Goal: Task Accomplishment & Management: Manage account settings

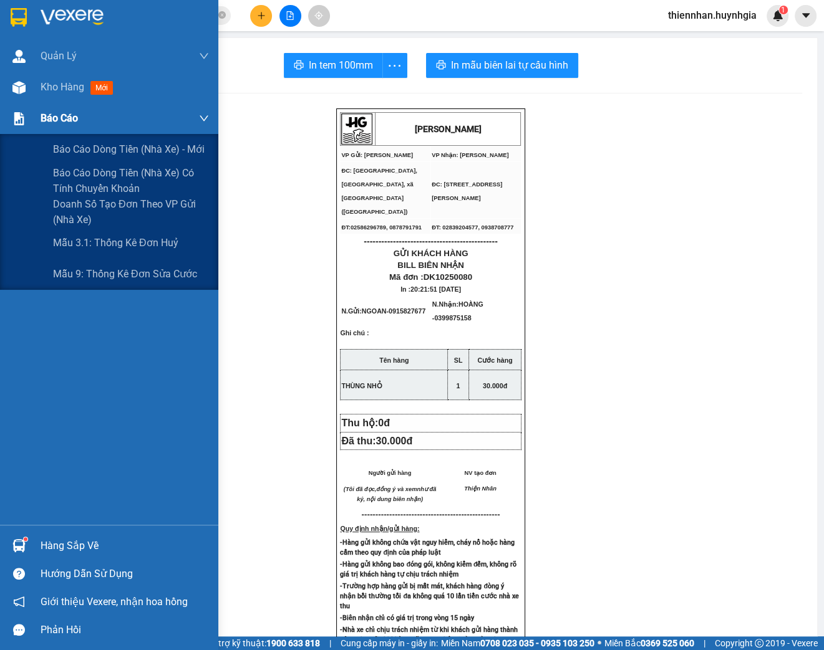
click at [52, 107] on div "Báo cáo" at bounding box center [125, 118] width 168 height 31
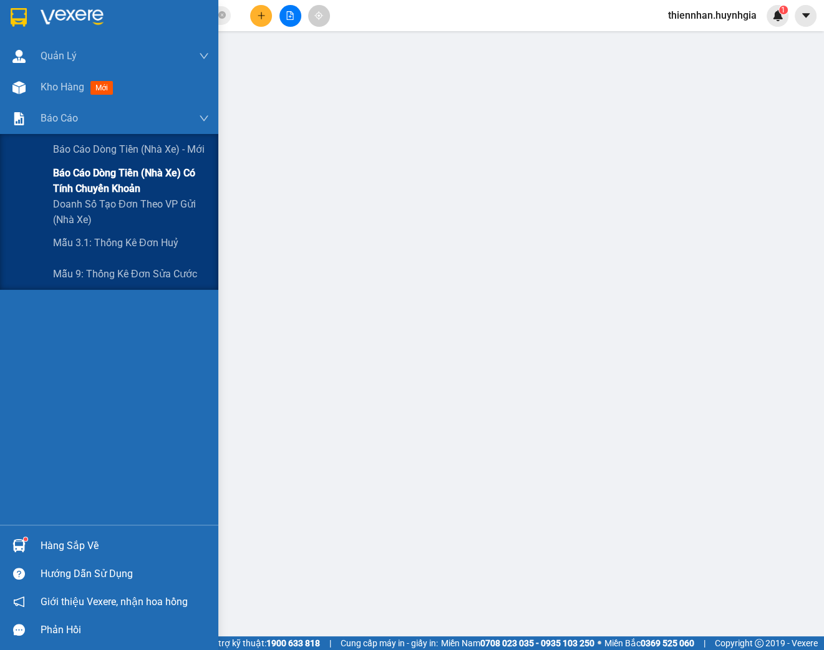
click at [140, 175] on span "Báo cáo dòng tiền (nhà xe) có tính chuyển khoản" at bounding box center [131, 180] width 156 height 31
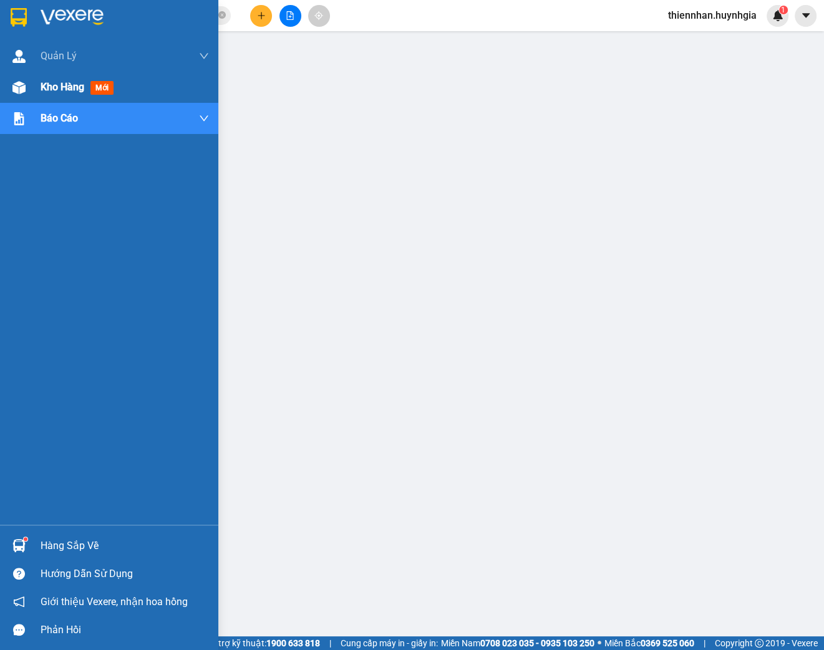
click at [43, 92] on span "Kho hàng" at bounding box center [63, 87] width 44 height 12
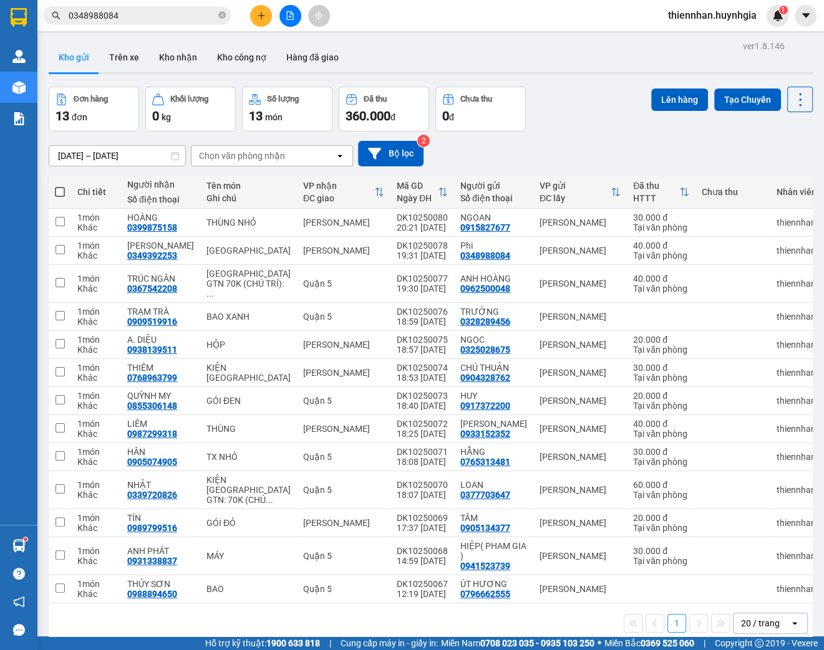
click at [67, 190] on th at bounding box center [60, 192] width 22 height 33
click at [58, 192] on span at bounding box center [60, 192] width 10 height 10
click at [60, 186] on input "checkbox" at bounding box center [60, 186] width 0 height 0
checkbox input "true"
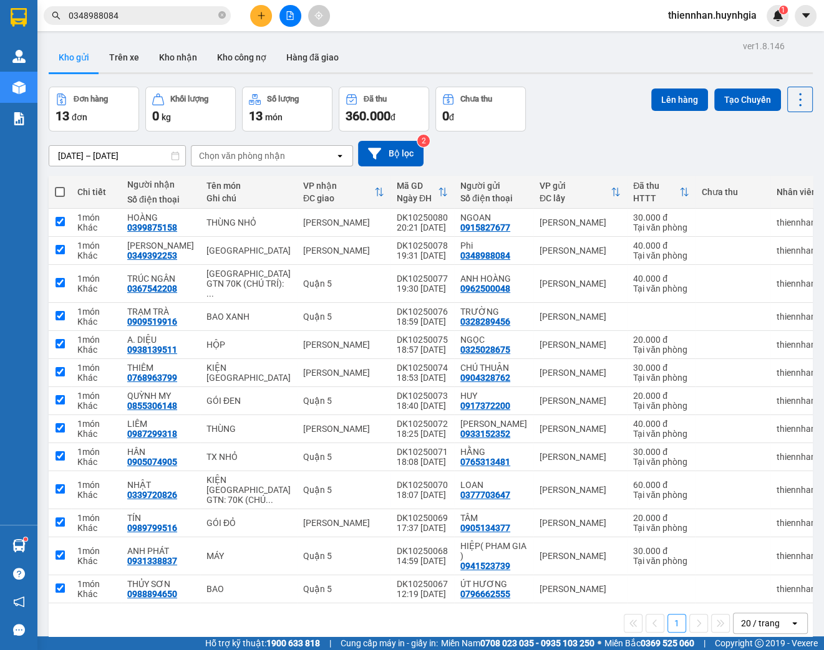
checkbox input "true"
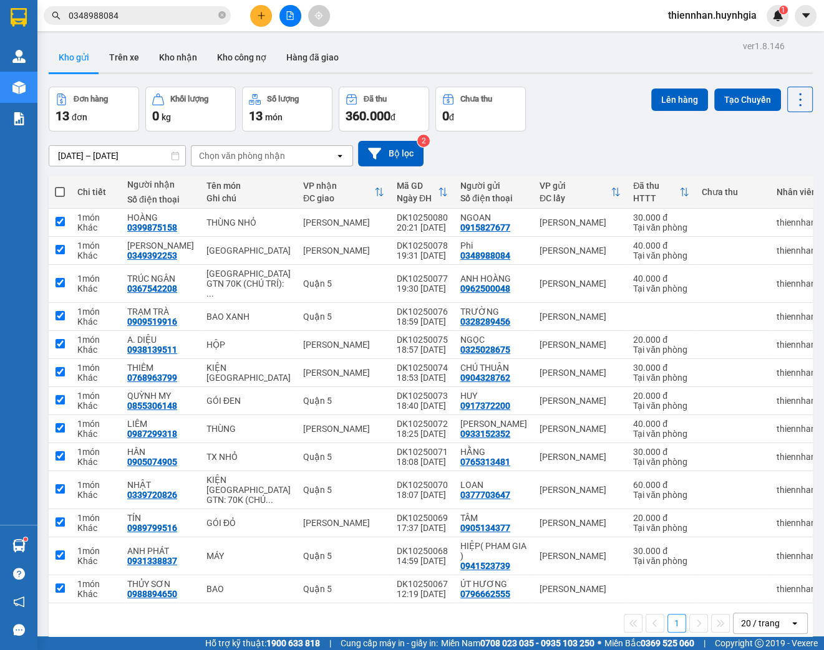
checkbox input "true"
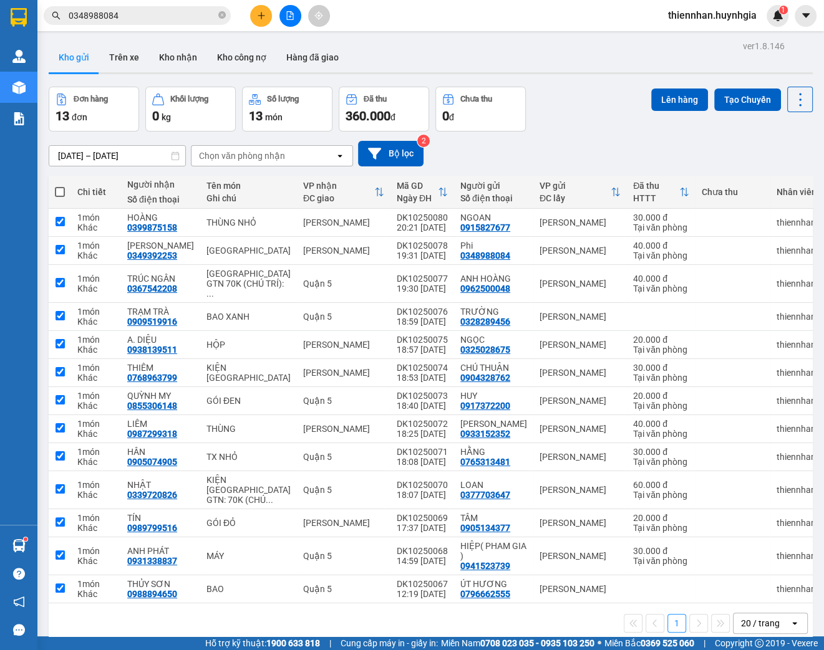
checkbox input "true"
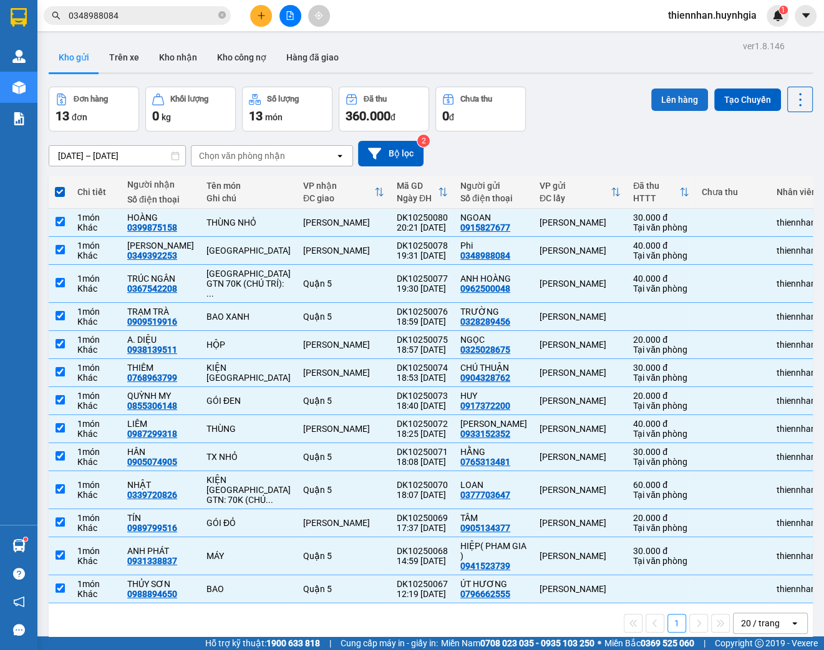
click at [652, 101] on button "Lên hàng" at bounding box center [679, 100] width 57 height 22
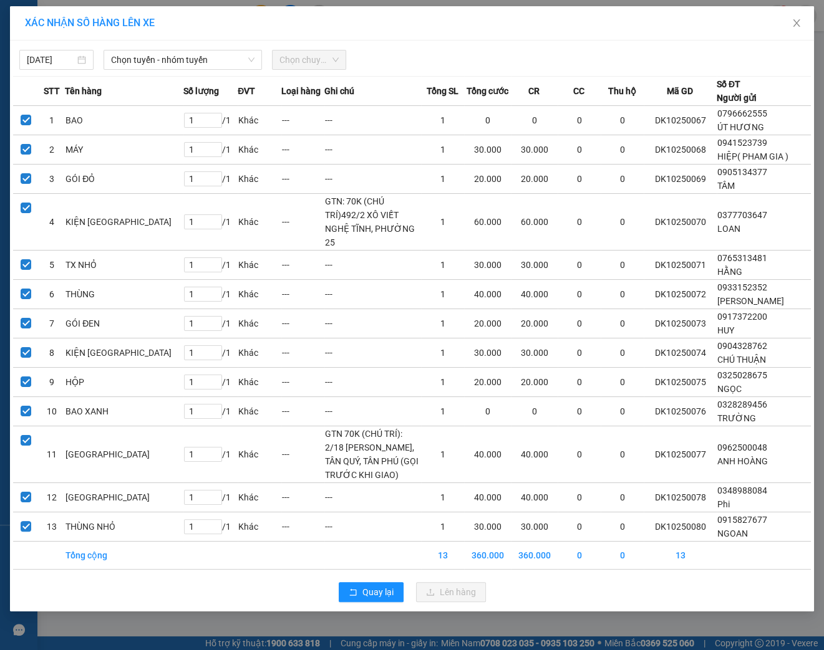
click at [148, 72] on div "[DATE] Chọn tuyến - nhóm tuyến Chọn chuyến STT Tên hàng Số lượng ĐVT Loại hàng …" at bounding box center [412, 326] width 804 height 571
click at [165, 65] on span "Chọn tuyến - nhóm tuyến" at bounding box center [182, 60] width 143 height 19
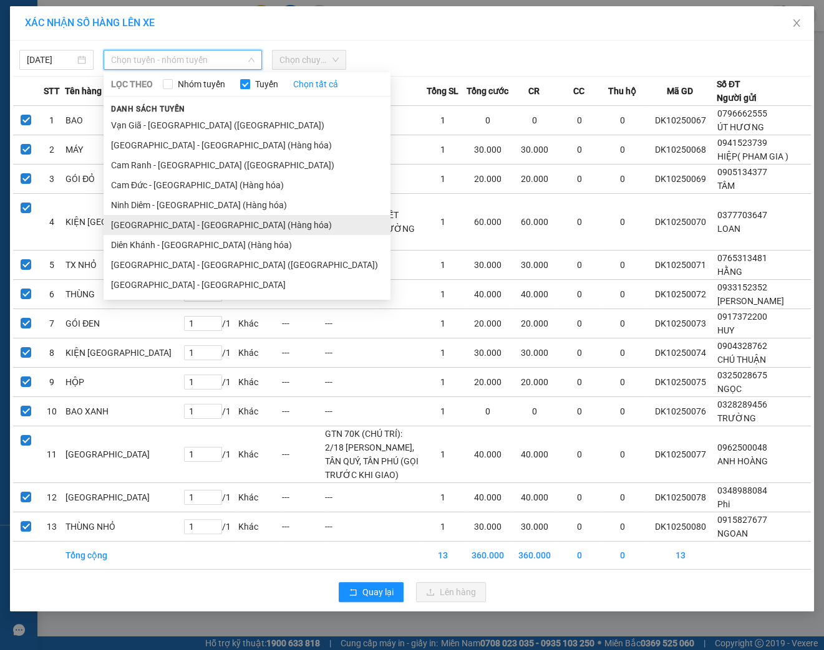
click at [182, 232] on li "[GEOGRAPHIC_DATA] - [GEOGRAPHIC_DATA] (Hàng hóa)" at bounding box center [247, 225] width 287 height 20
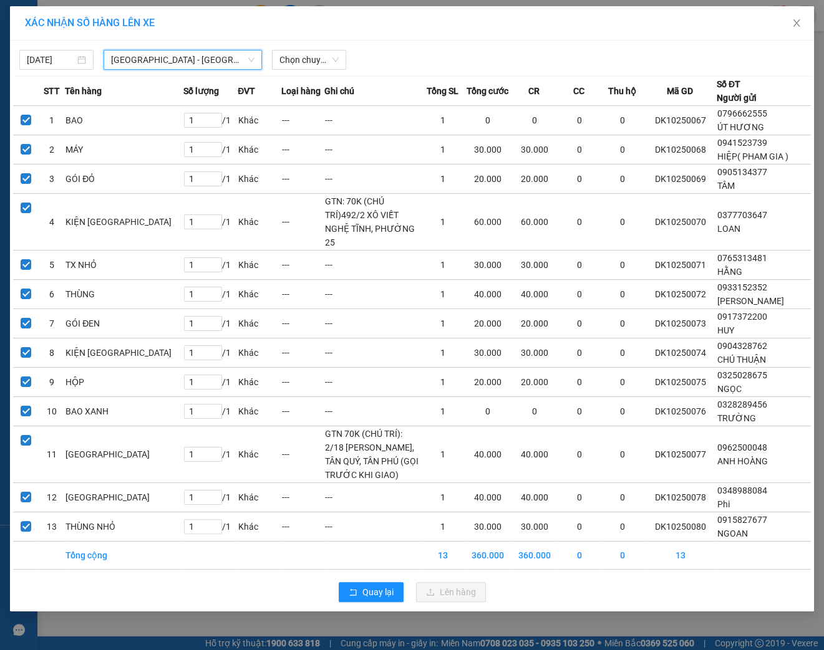
click at [165, 51] on span "[GEOGRAPHIC_DATA] - [GEOGRAPHIC_DATA] (Hàng hóa)" at bounding box center [182, 60] width 143 height 19
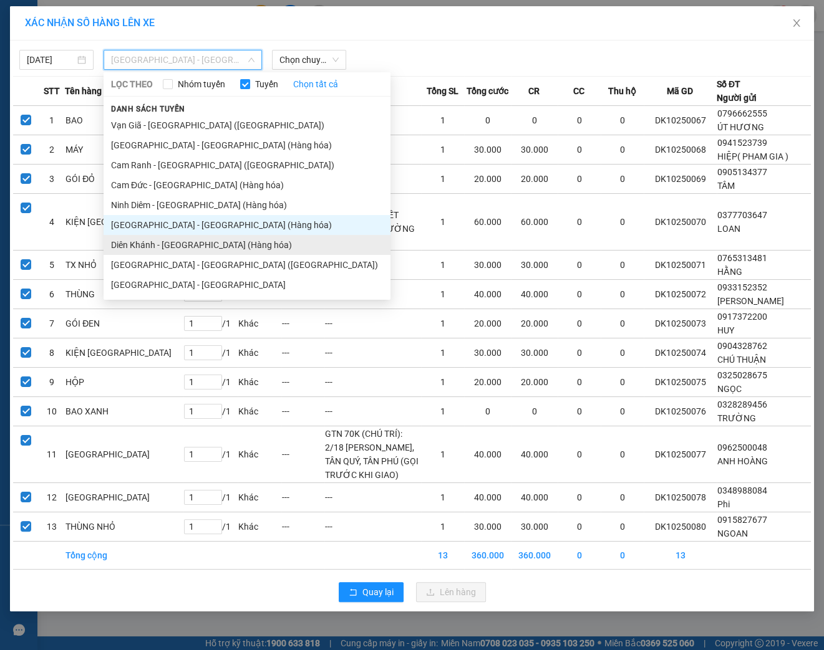
click at [155, 239] on li "Diên Khánh - [GEOGRAPHIC_DATA] (Hàng hóa)" at bounding box center [247, 245] width 287 height 20
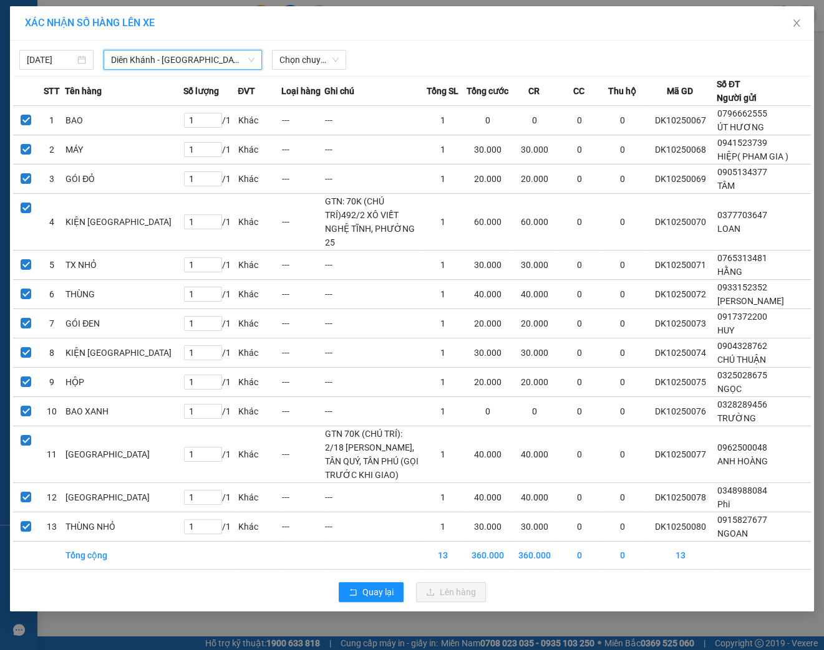
click at [304, 44] on div "[DATE] Diên [GEOGRAPHIC_DATA] - [GEOGRAPHIC_DATA] ([GEOGRAPHIC_DATA]) [GEOGRAPH…" at bounding box center [412, 57] width 798 height 26
click at [307, 61] on span "Chọn chuyến" at bounding box center [308, 60] width 59 height 19
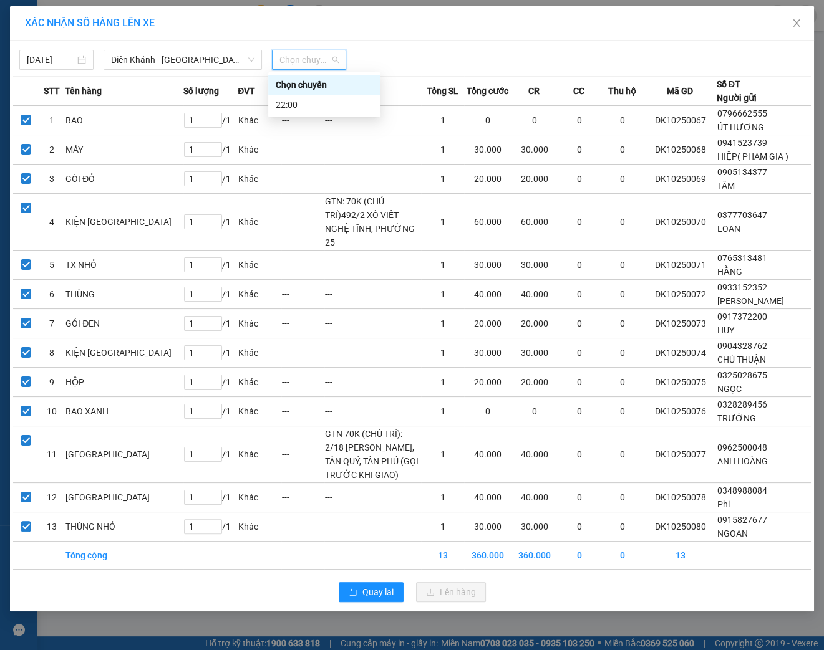
click at [341, 98] on div "22:00" at bounding box center [324, 105] width 97 height 14
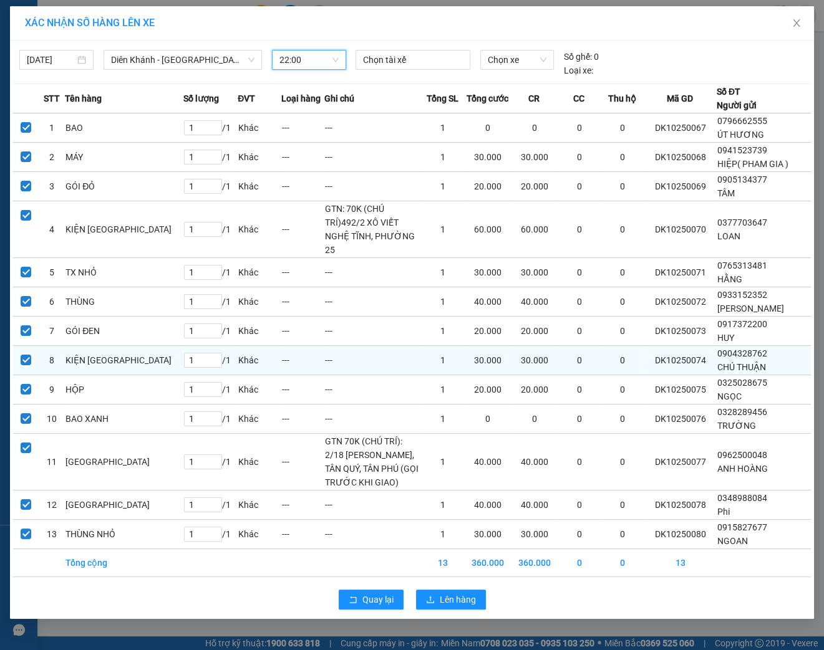
scroll to position [36, 0]
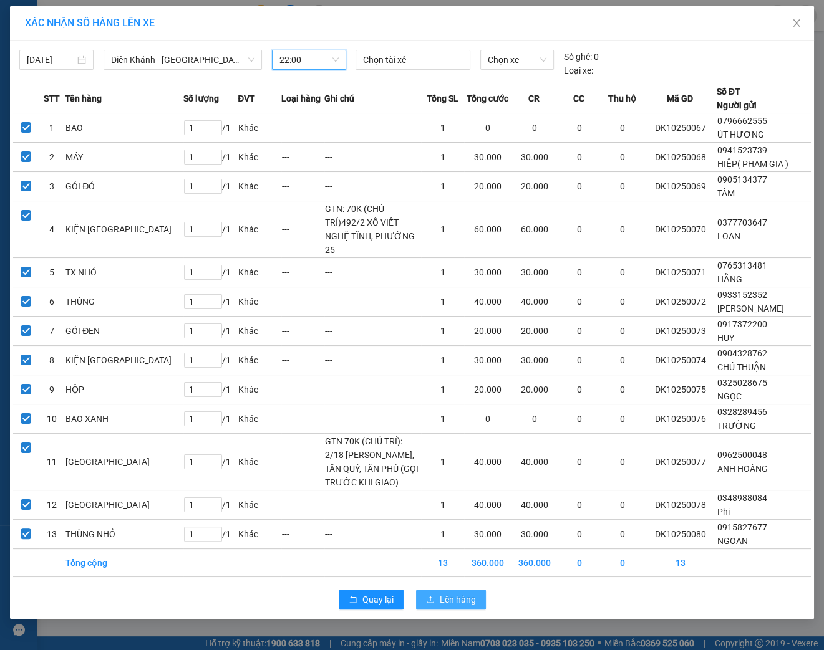
click at [449, 610] on button "Lên hàng" at bounding box center [451, 600] width 70 height 20
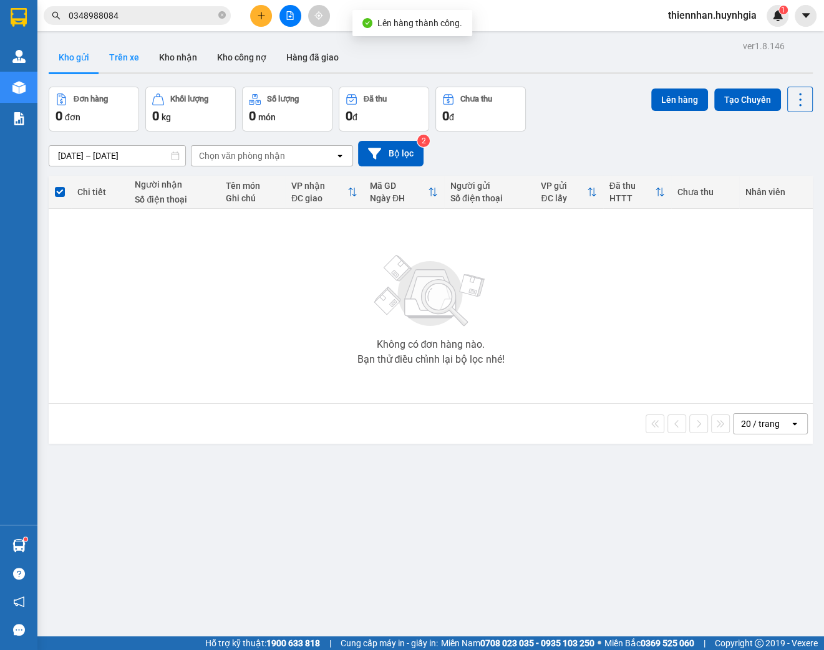
click at [124, 51] on button "Trên xe" at bounding box center [124, 57] width 50 height 30
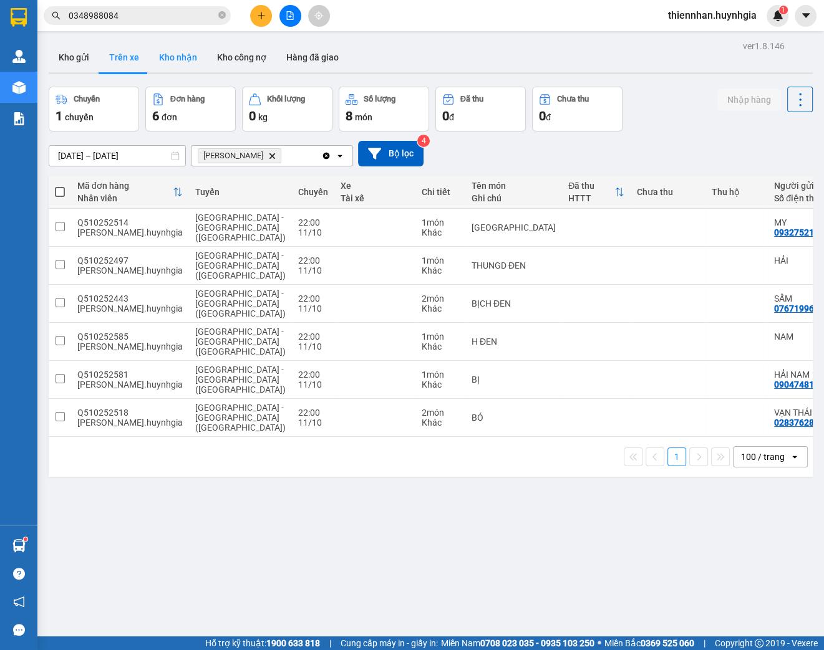
click at [175, 62] on button "Kho nhận" at bounding box center [178, 57] width 58 height 30
type input "[DATE] – [DATE]"
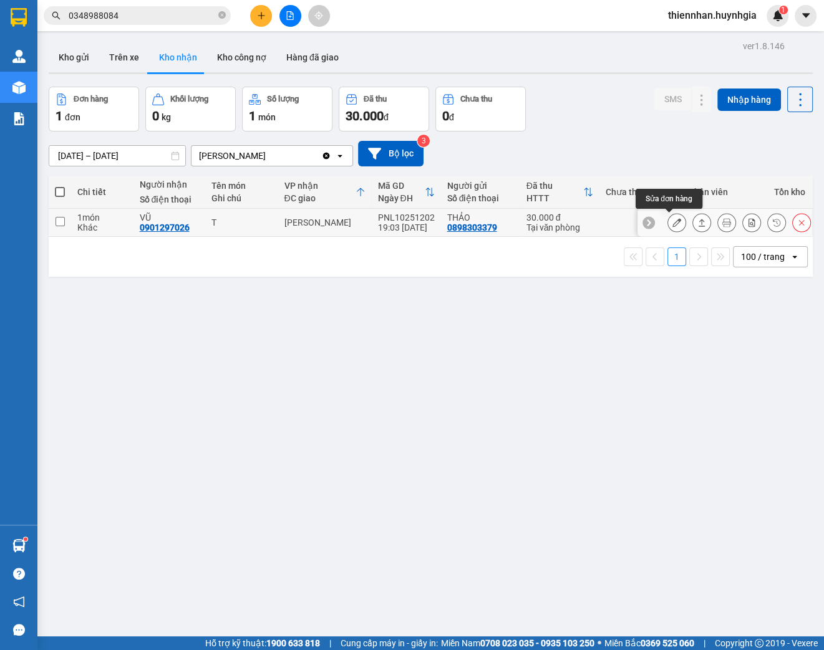
click at [672, 226] on icon at bounding box center [676, 222] width 9 height 9
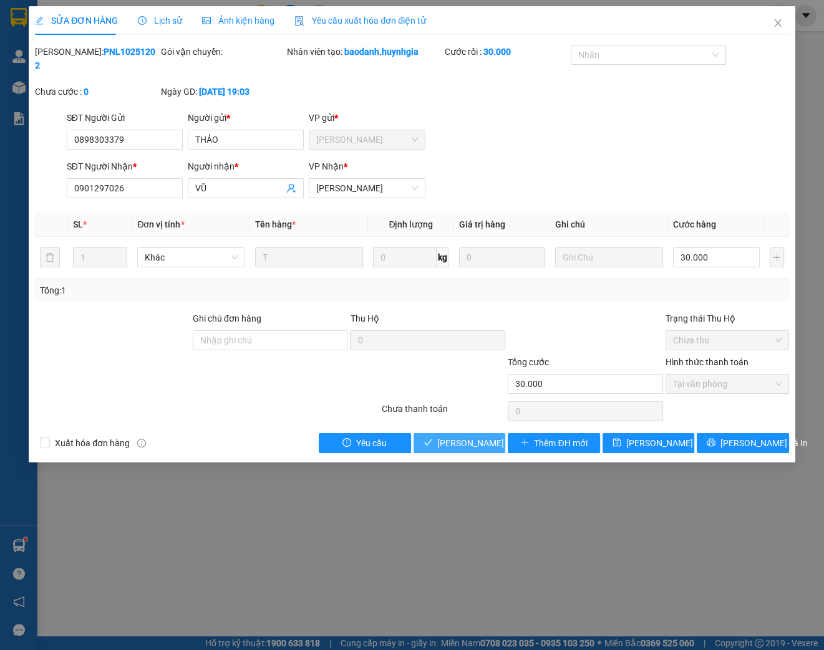
click at [473, 438] on span "[PERSON_NAME] và Giao hàng" at bounding box center [497, 444] width 120 height 14
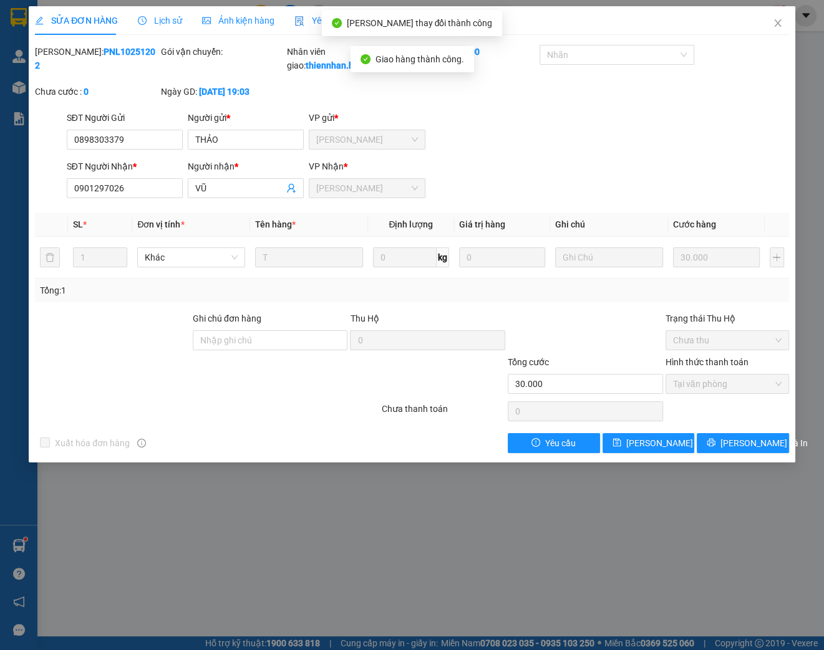
click at [669, 501] on div "SỬA ĐƠN HÀNG Lịch sử Ảnh kiện hàng Yêu cầu xuất hóa đơn điện tử Total Paid Fee …" at bounding box center [412, 325] width 824 height 650
click at [773, 21] on icon "close" at bounding box center [778, 23] width 10 height 10
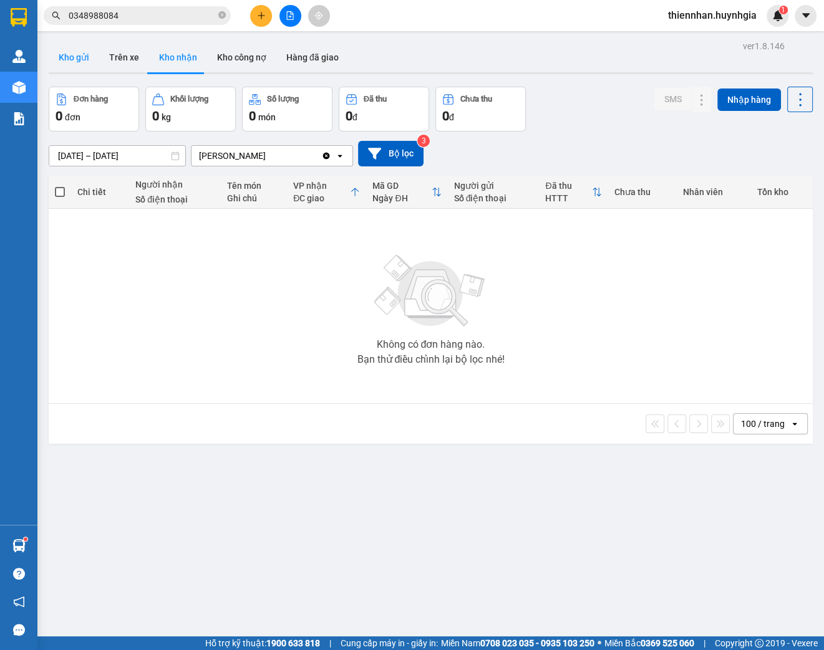
click at [92, 59] on button "Kho gửi" at bounding box center [74, 57] width 51 height 30
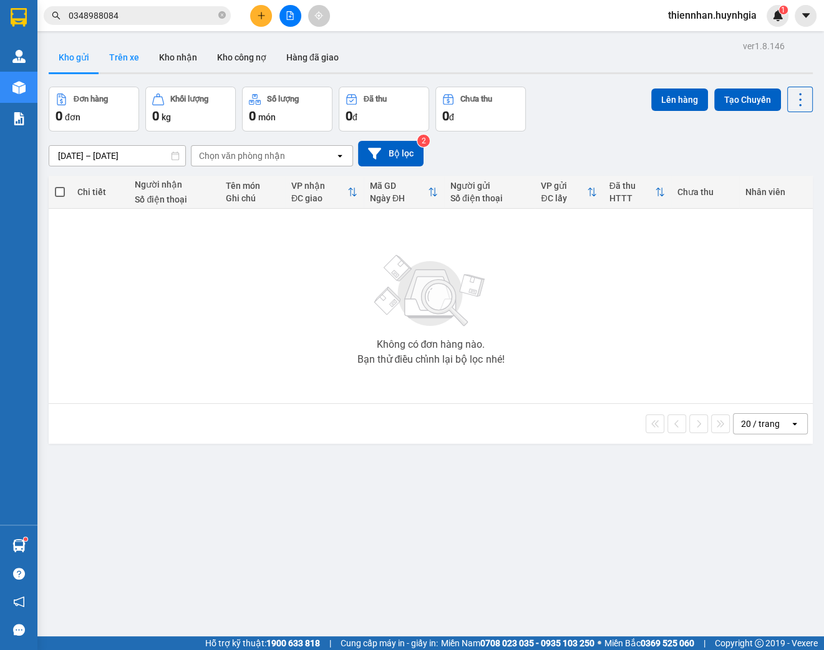
click at [130, 67] on button "Trên xe" at bounding box center [124, 57] width 50 height 30
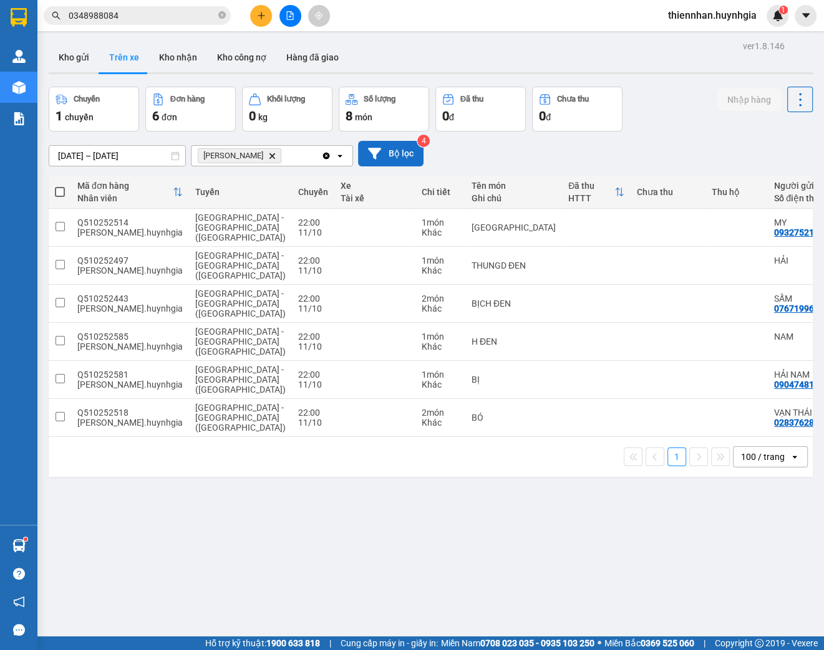
click at [393, 155] on button "Bộ lọc" at bounding box center [390, 154] width 65 height 26
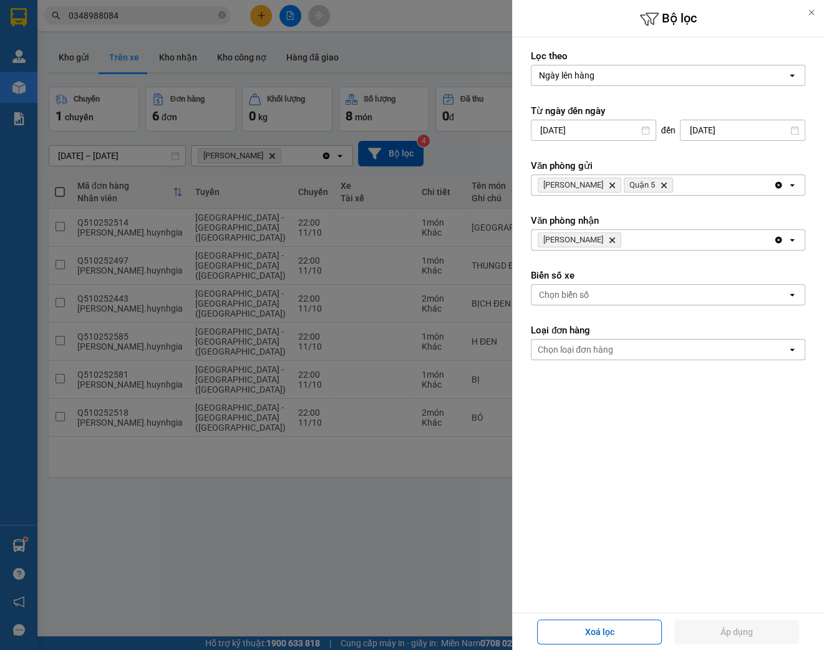
click at [661, 186] on icon "Quận 5, close by backspace" at bounding box center [664, 186] width 6 height 6
click at [609, 184] on icon "Phạm Ngũ Lão, close by backspace" at bounding box center [612, 186] width 6 height 6
click at [606, 184] on div "Chọn văn phòng" at bounding box center [659, 185] width 256 height 20
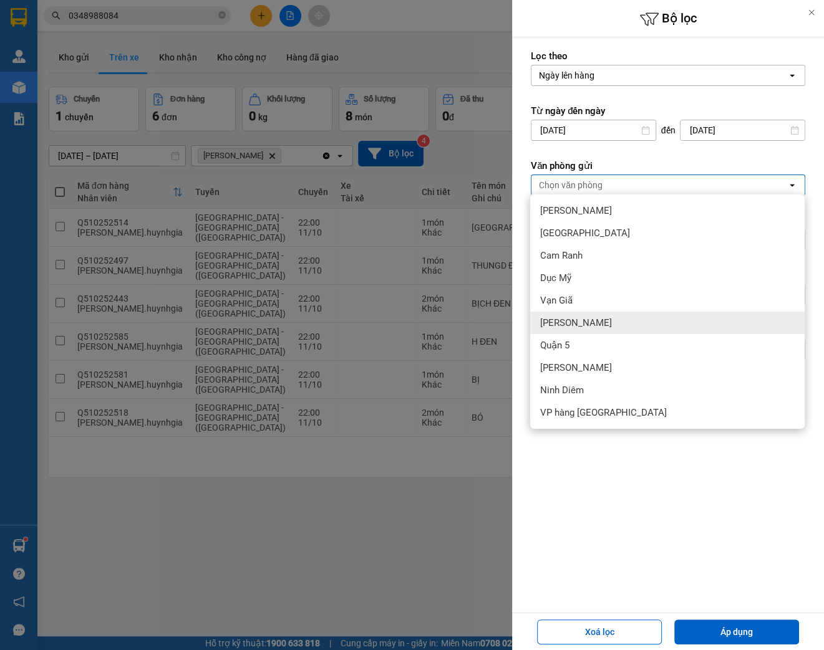
click at [596, 319] on div "[PERSON_NAME]" at bounding box center [667, 323] width 274 height 22
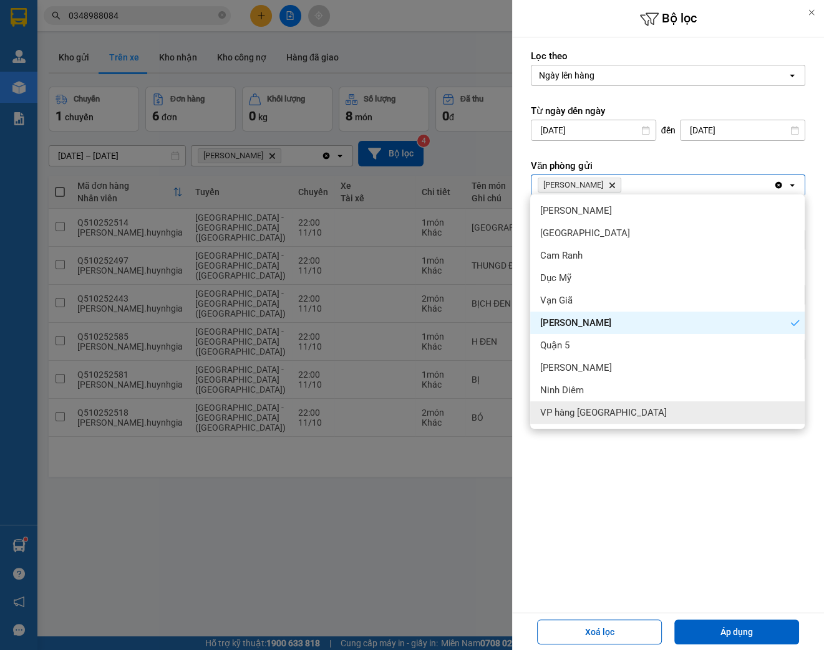
click at [681, 509] on div "Lọc theo Ngày lên hàng open Từ ngày đến [DATE] Press the down arrow key to inte…" at bounding box center [668, 325] width 312 height 576
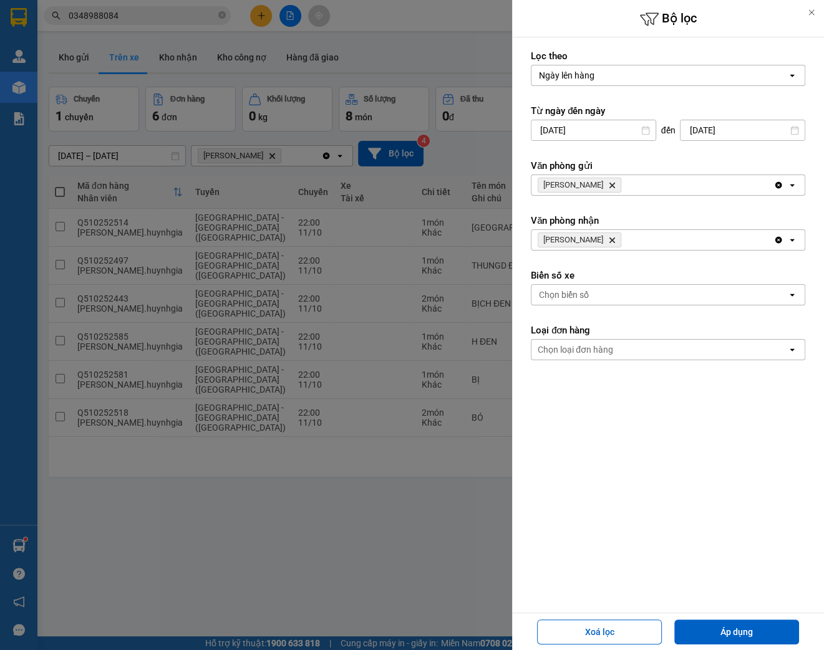
click at [608, 236] on icon "Delete" at bounding box center [611, 239] width 7 height 7
click at [722, 624] on button "Áp dụng" at bounding box center [736, 632] width 125 height 25
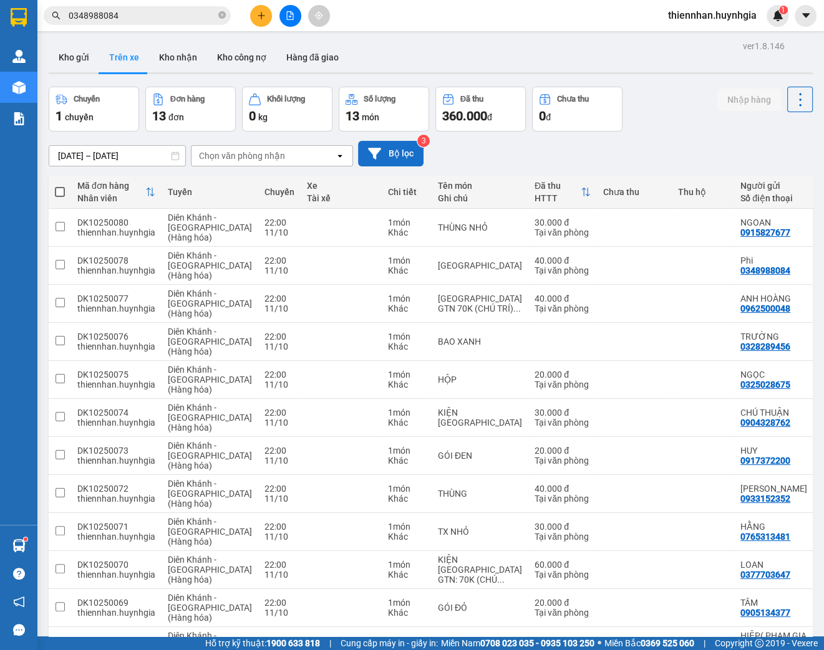
click at [386, 155] on button "Bộ lọc" at bounding box center [390, 154] width 65 height 26
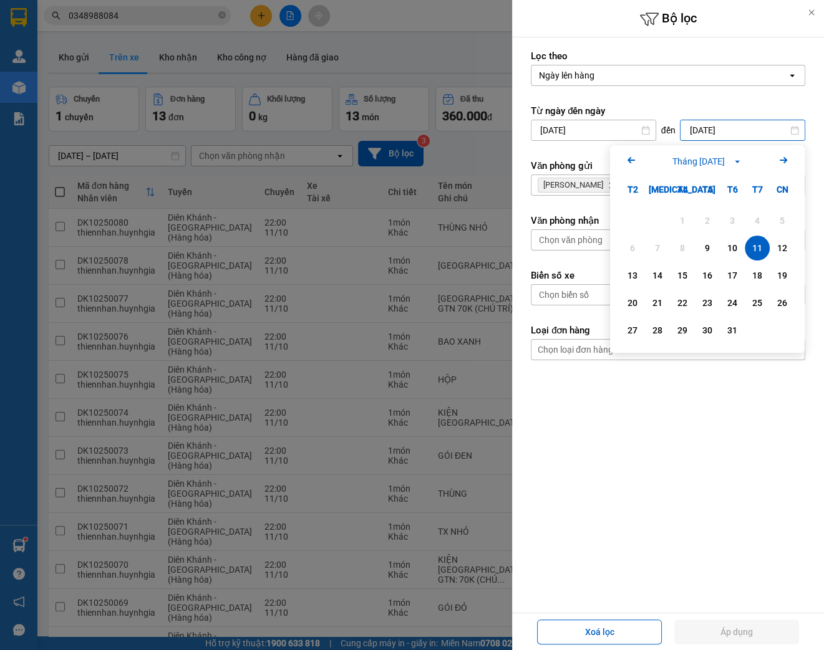
click at [701, 129] on input "[DATE]" at bounding box center [742, 130] width 124 height 20
click at [754, 247] on div "11" at bounding box center [756, 248] width 17 height 15
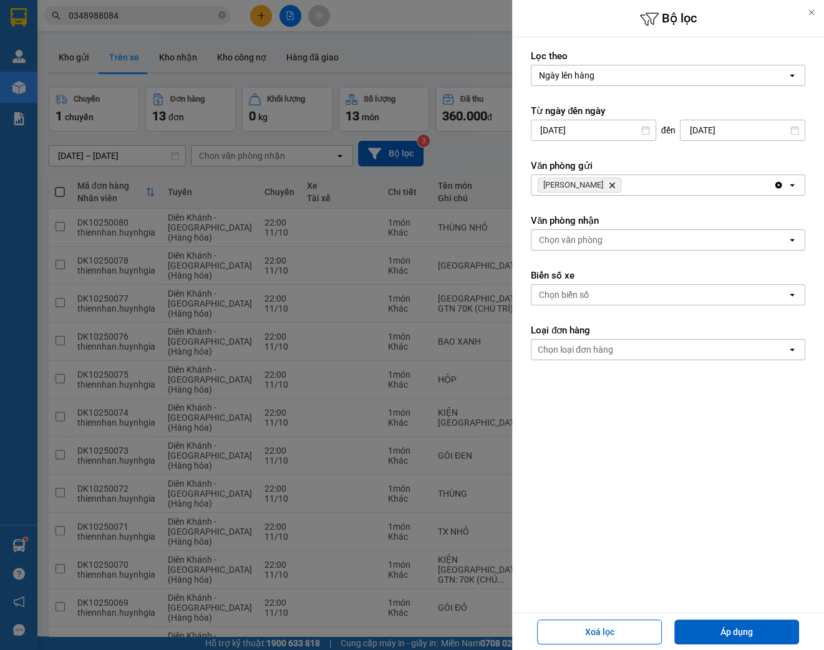
click at [591, 129] on input "[DATE]" at bounding box center [593, 130] width 124 height 20
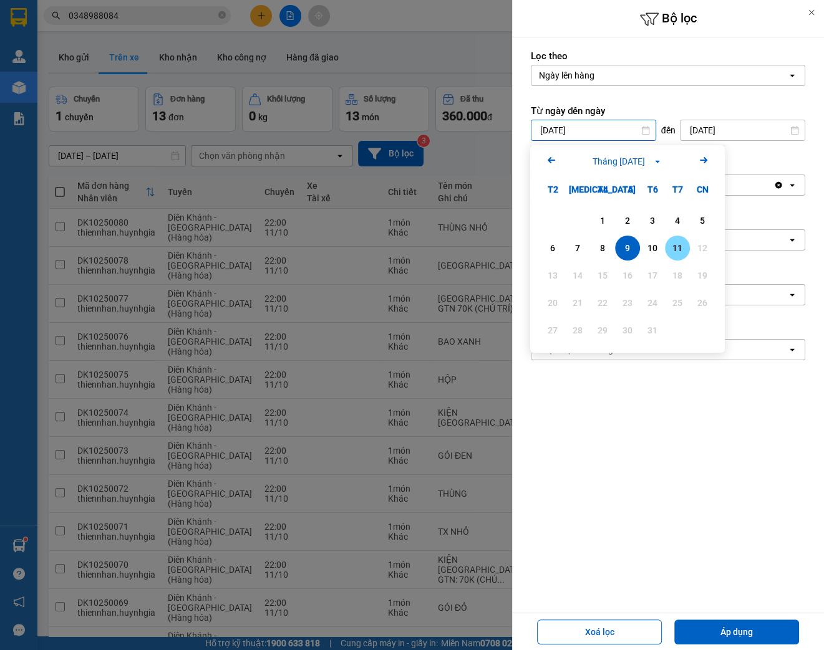
click at [669, 246] on div "11" at bounding box center [677, 248] width 17 height 15
type input "[DATE]"
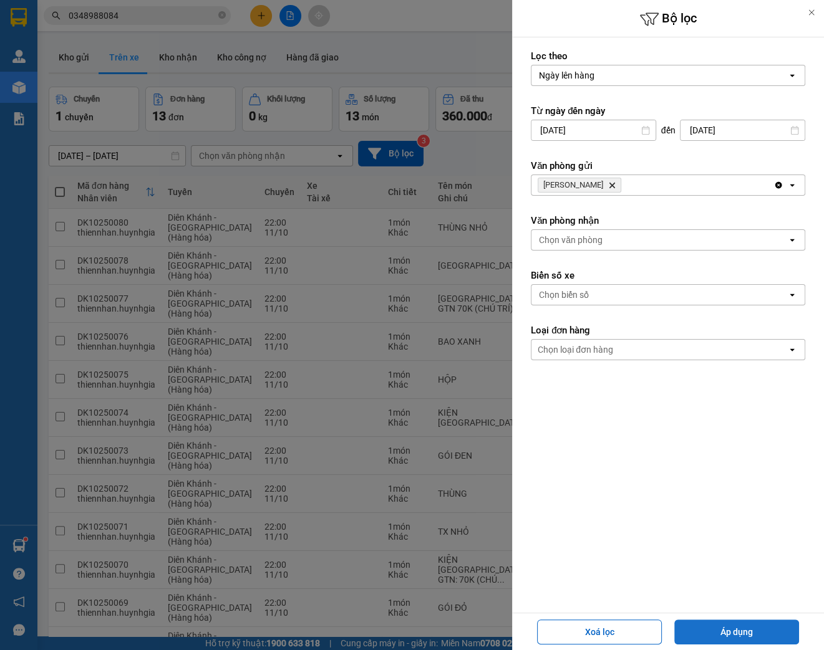
click at [766, 624] on button "Áp dụng" at bounding box center [736, 632] width 125 height 25
type input "[DATE] – [DATE]"
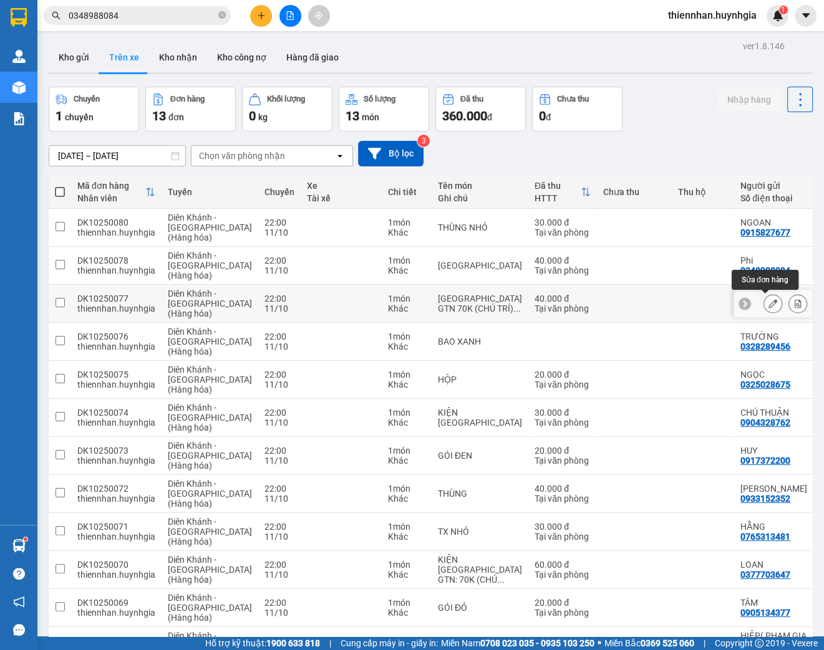
click at [768, 304] on icon at bounding box center [772, 303] width 9 height 9
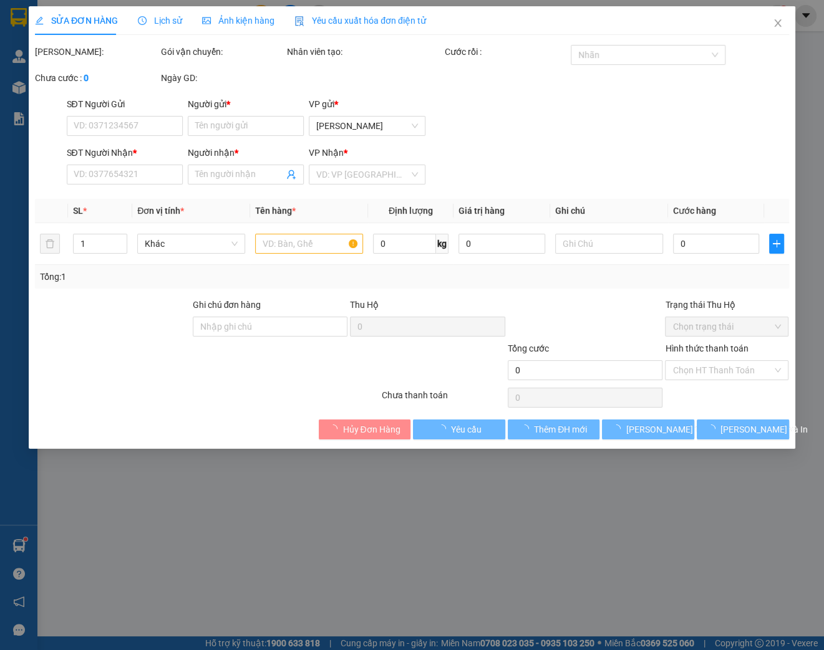
type input "0962500048"
type input "ANH HOÀNG"
type input "0367542208"
type input "TRÚC NGÂN"
type input "GTN (CHÚ TRÍ): 2/18 [PERSON_NAME], TÂN QUÝ, TÂN PHÚ (GỌI TRƯỚC KHI GIAO)"
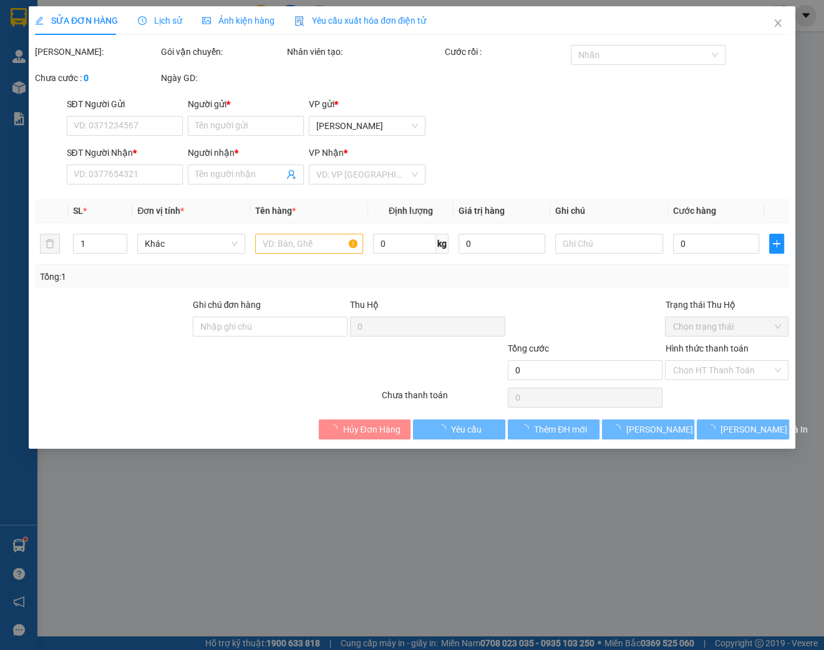
type input "40.000"
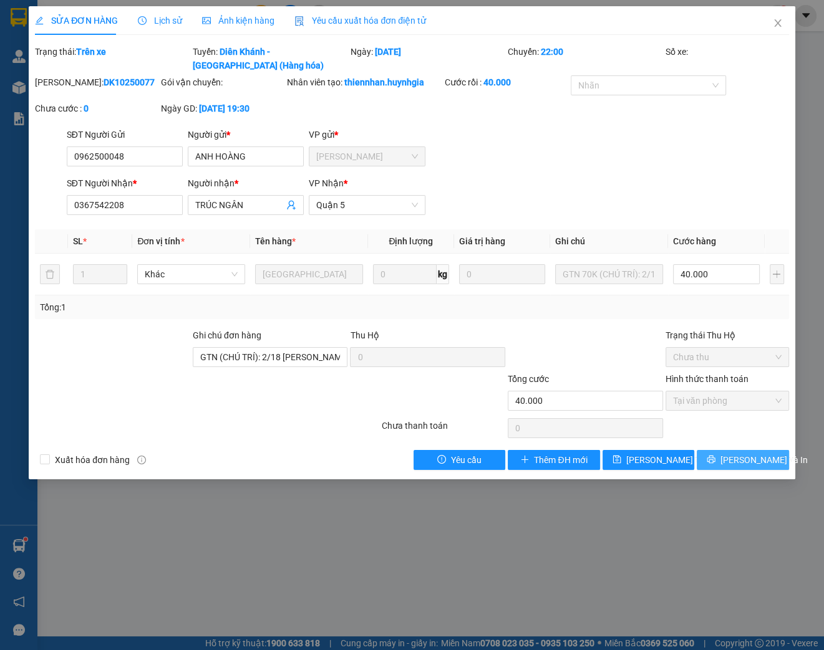
click at [739, 467] on span "[PERSON_NAME] và In" at bounding box center [763, 460] width 87 height 14
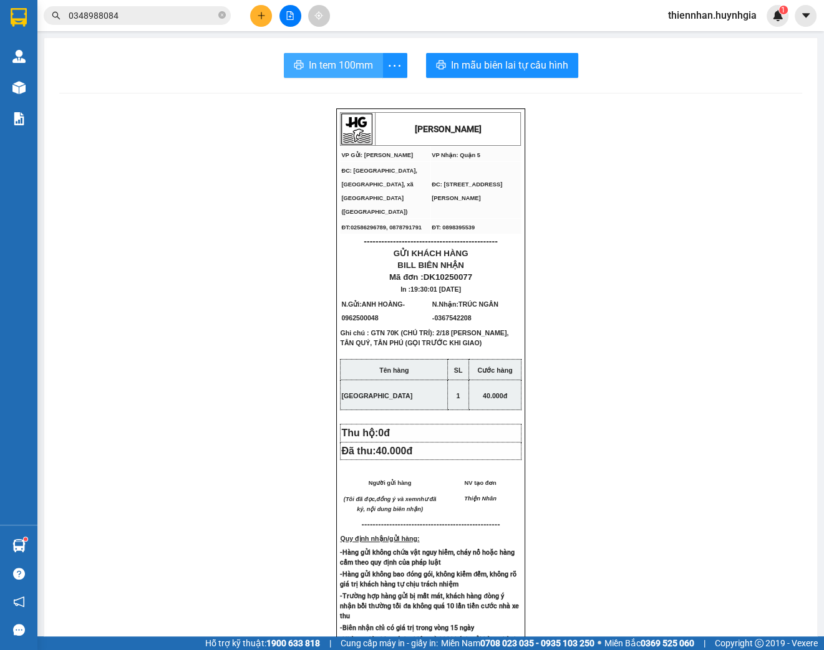
click at [357, 65] on span "In tem 100mm" at bounding box center [341, 65] width 64 height 16
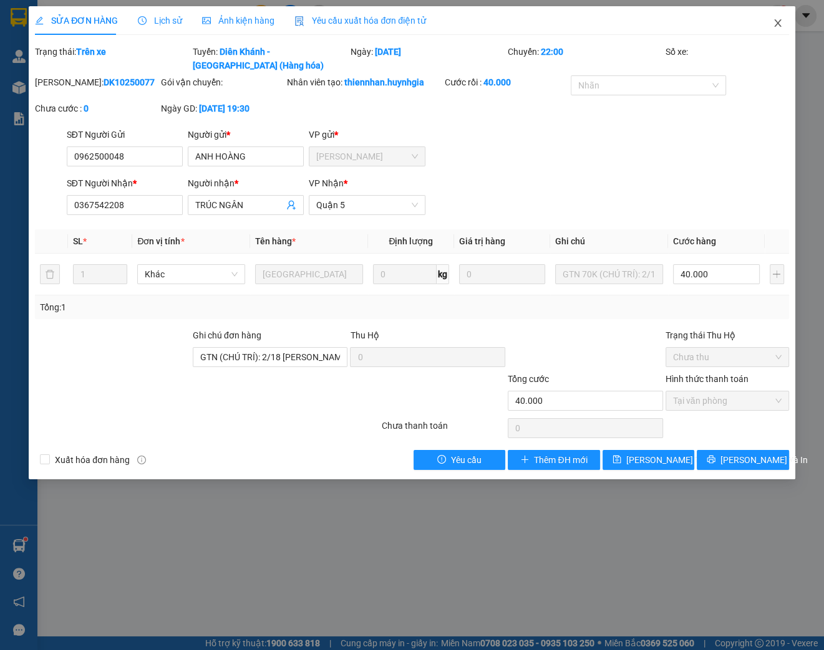
click at [778, 21] on icon "close" at bounding box center [778, 23] width 10 height 10
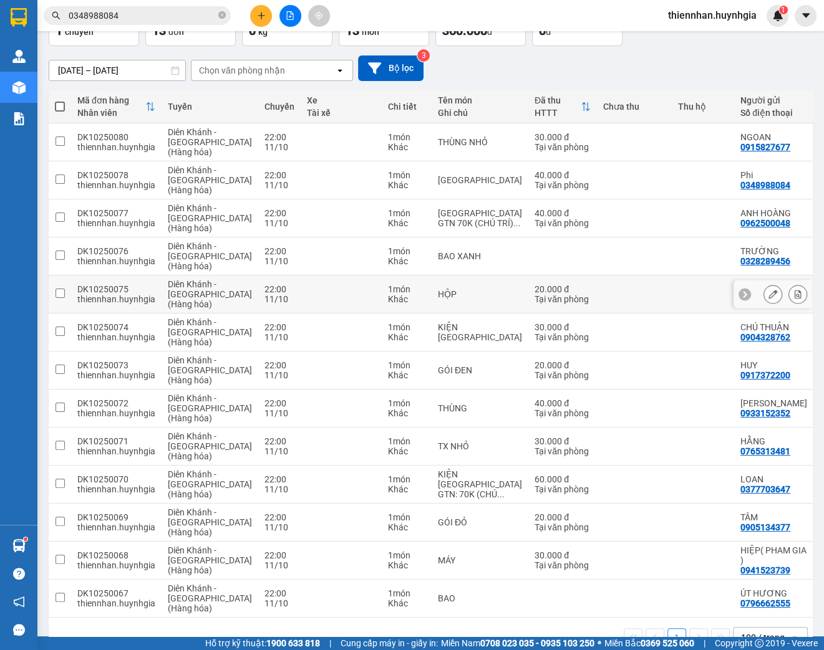
scroll to position [100, 0]
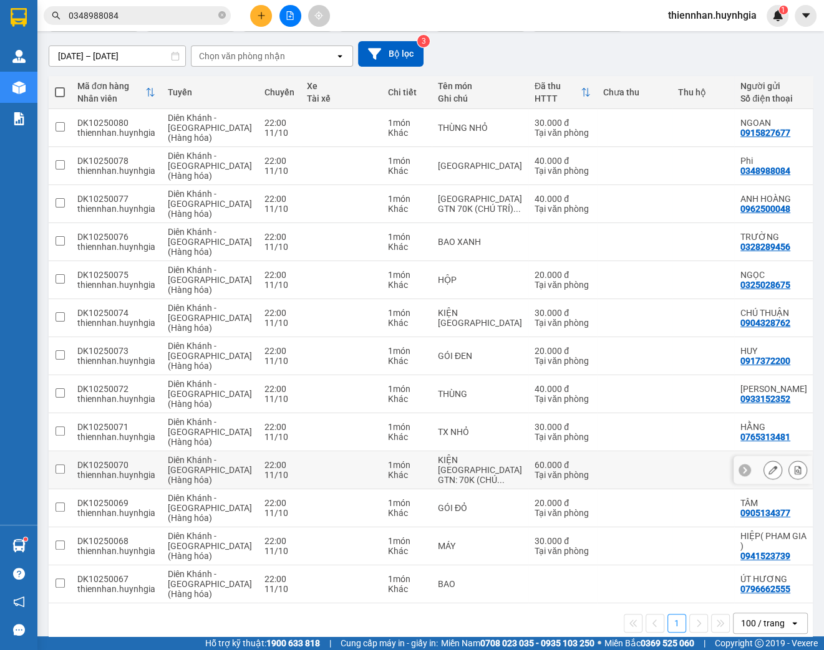
click at [768, 471] on icon at bounding box center [772, 470] width 9 height 9
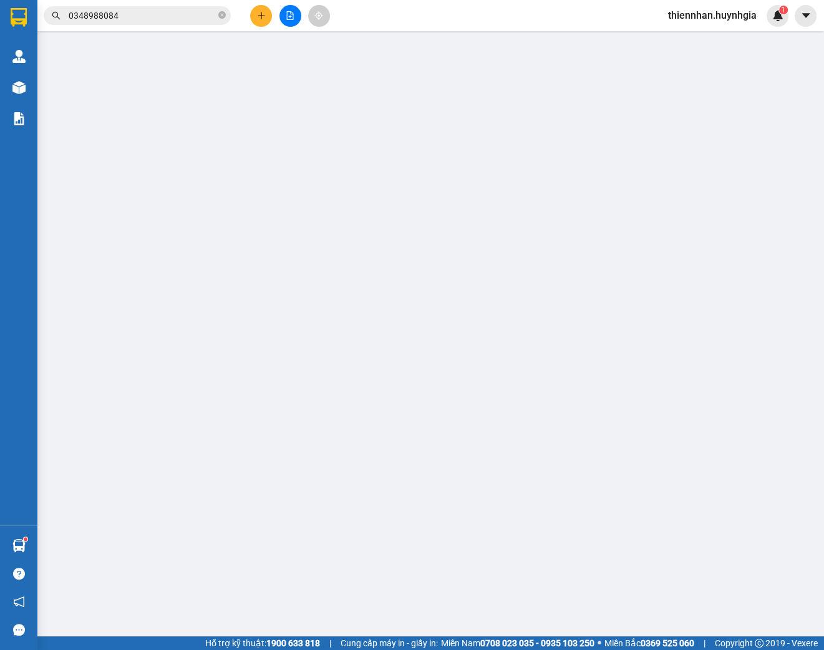
type input "0377703647"
type input "LOAN"
type input "0339720826"
type input "NHẬT"
type input "GTN: 70K (CHÚ TRÍ) 492/2 XÔ VIẾT NGHỆ TĨNH, PHƯỜNG 25"
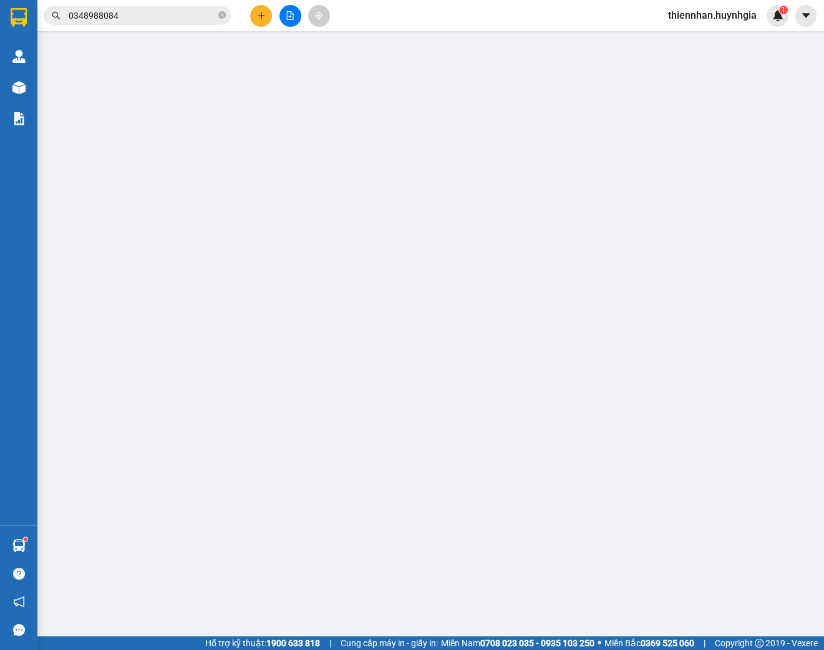
type input "60.000"
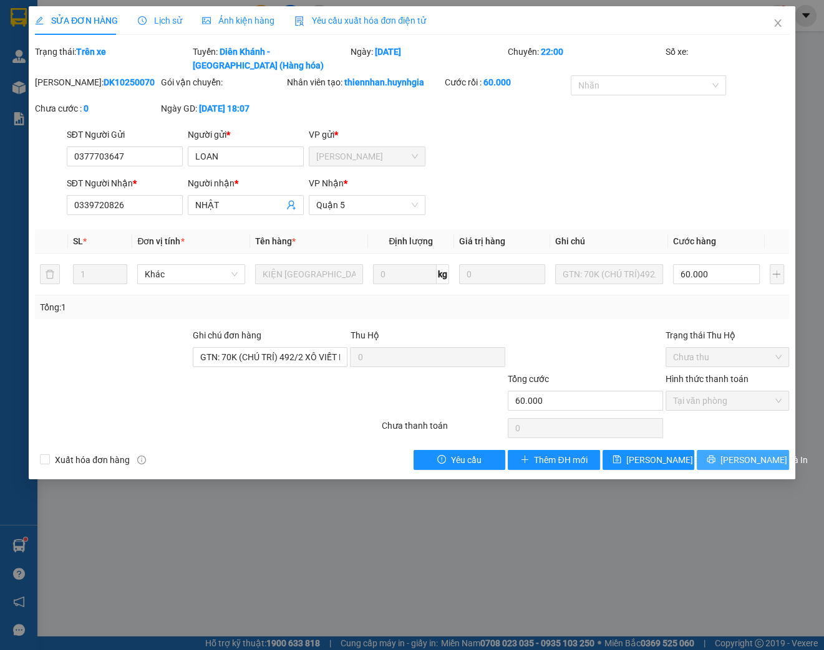
click at [732, 467] on span "[PERSON_NAME] và In" at bounding box center [763, 460] width 87 height 14
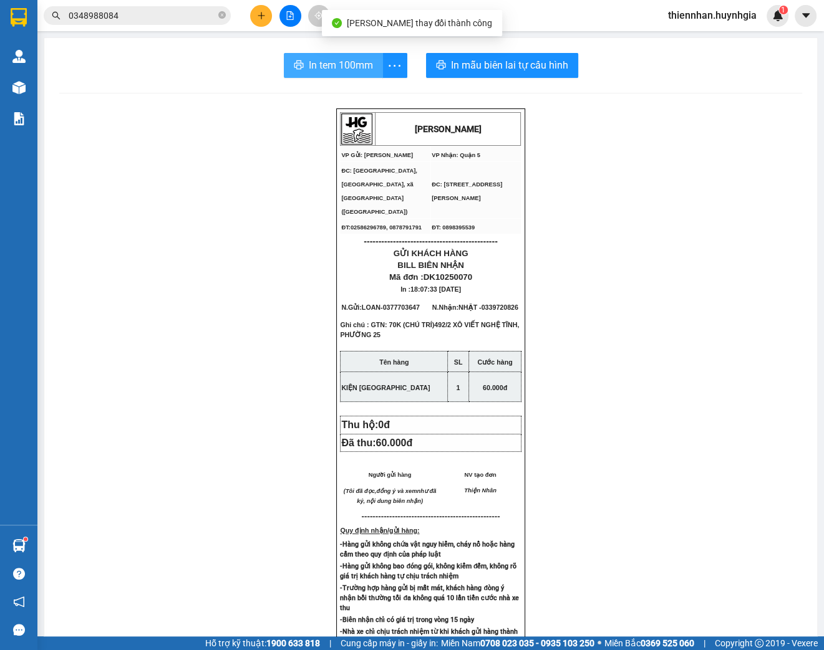
click at [357, 65] on span "In tem 100mm" at bounding box center [341, 65] width 64 height 16
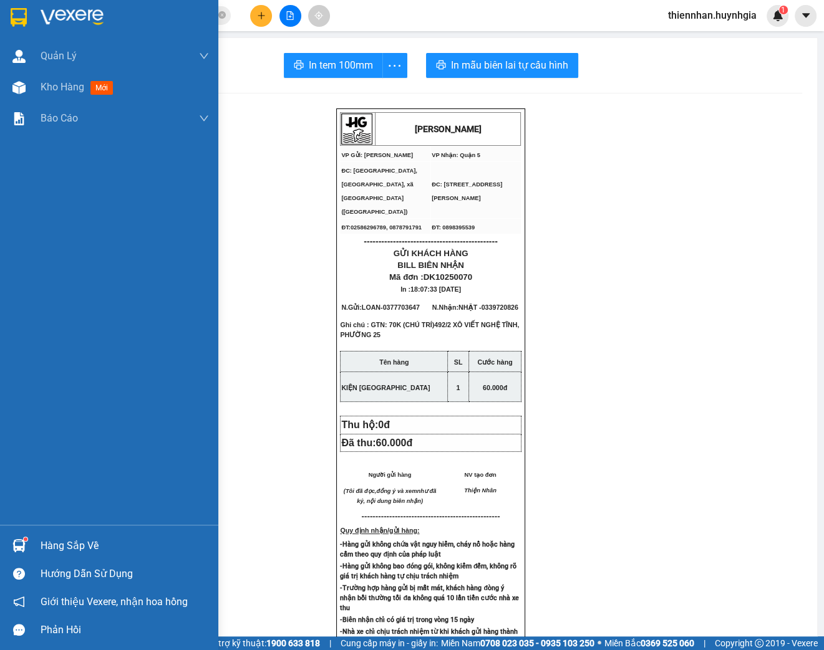
click at [31, 17] on div at bounding box center [109, 20] width 218 height 41
